Goal: Information Seeking & Learning: Learn about a topic

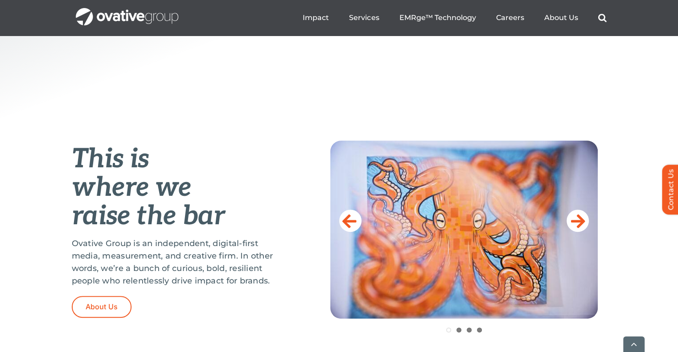
scroll to position [274, 0]
click at [576, 215] on icon at bounding box center [577, 221] width 14 height 18
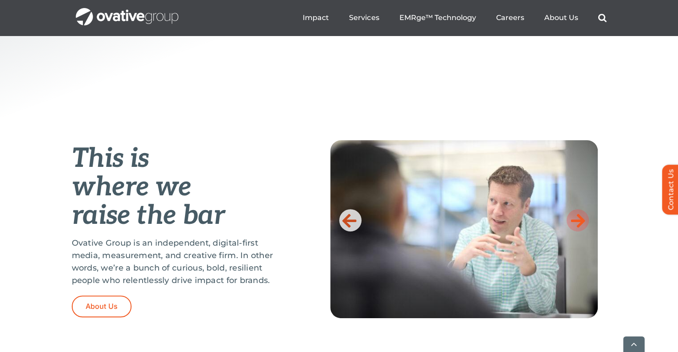
click at [576, 215] on icon at bounding box center [577, 221] width 14 height 18
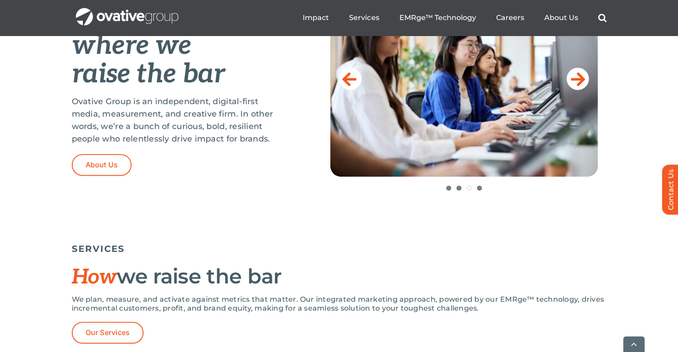
scroll to position [421, 0]
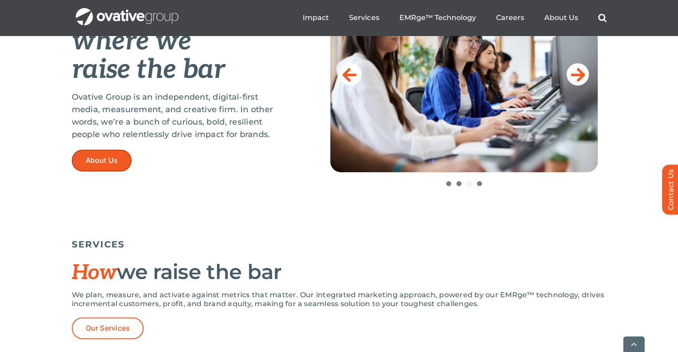
click at [92, 158] on span "About Us" at bounding box center [102, 160] width 33 height 8
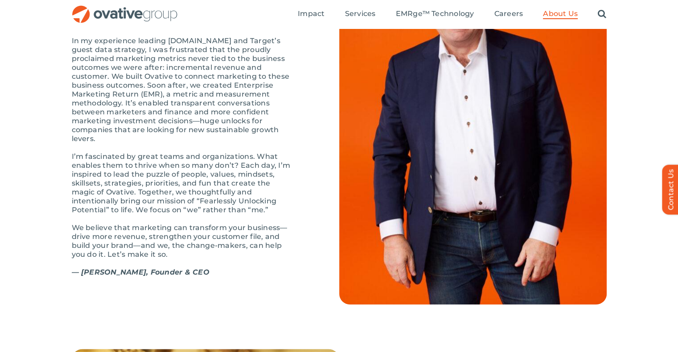
scroll to position [1007, 0]
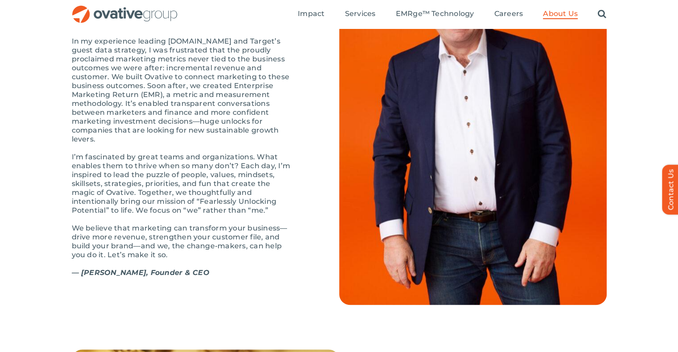
click at [225, 167] on div "The first time I wrote down “Ovative” was on a bar napkin. I’d been inspired by…" at bounding box center [183, 139] width 223 height 294
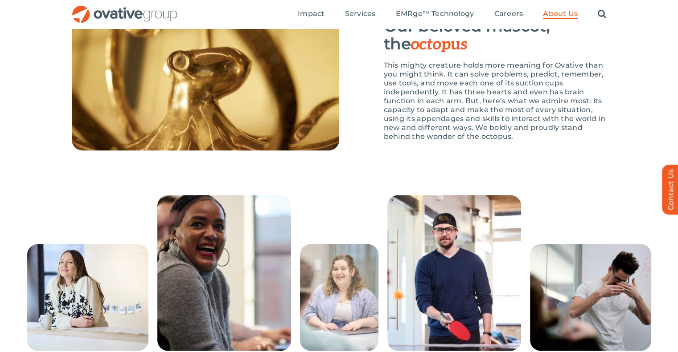
scroll to position [1338, 0]
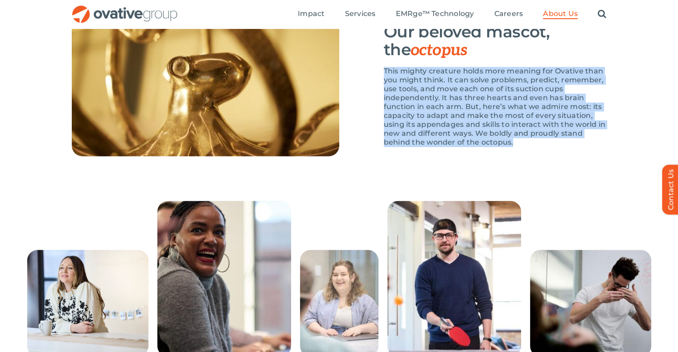
drag, startPoint x: 383, startPoint y: 98, endPoint x: 514, endPoint y: 174, distance: 151.5
click at [514, 147] on p "This mighty creature holds more meaning for Ovative than you might think. It ca…" at bounding box center [495, 107] width 223 height 80
copy p "This mighty creature holds more meaning for Ovative than you might think. It ca…"
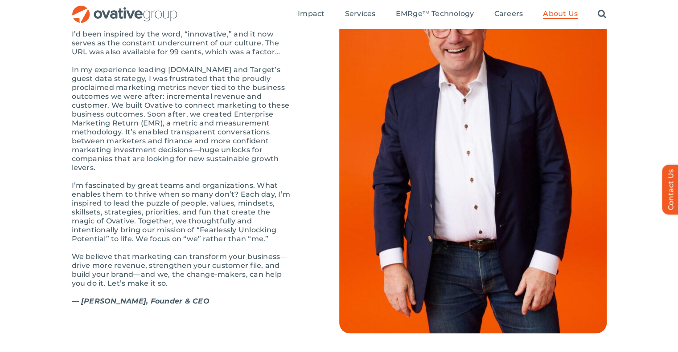
scroll to position [977, 0]
